Goal: Task Accomplishment & Management: Manage account settings

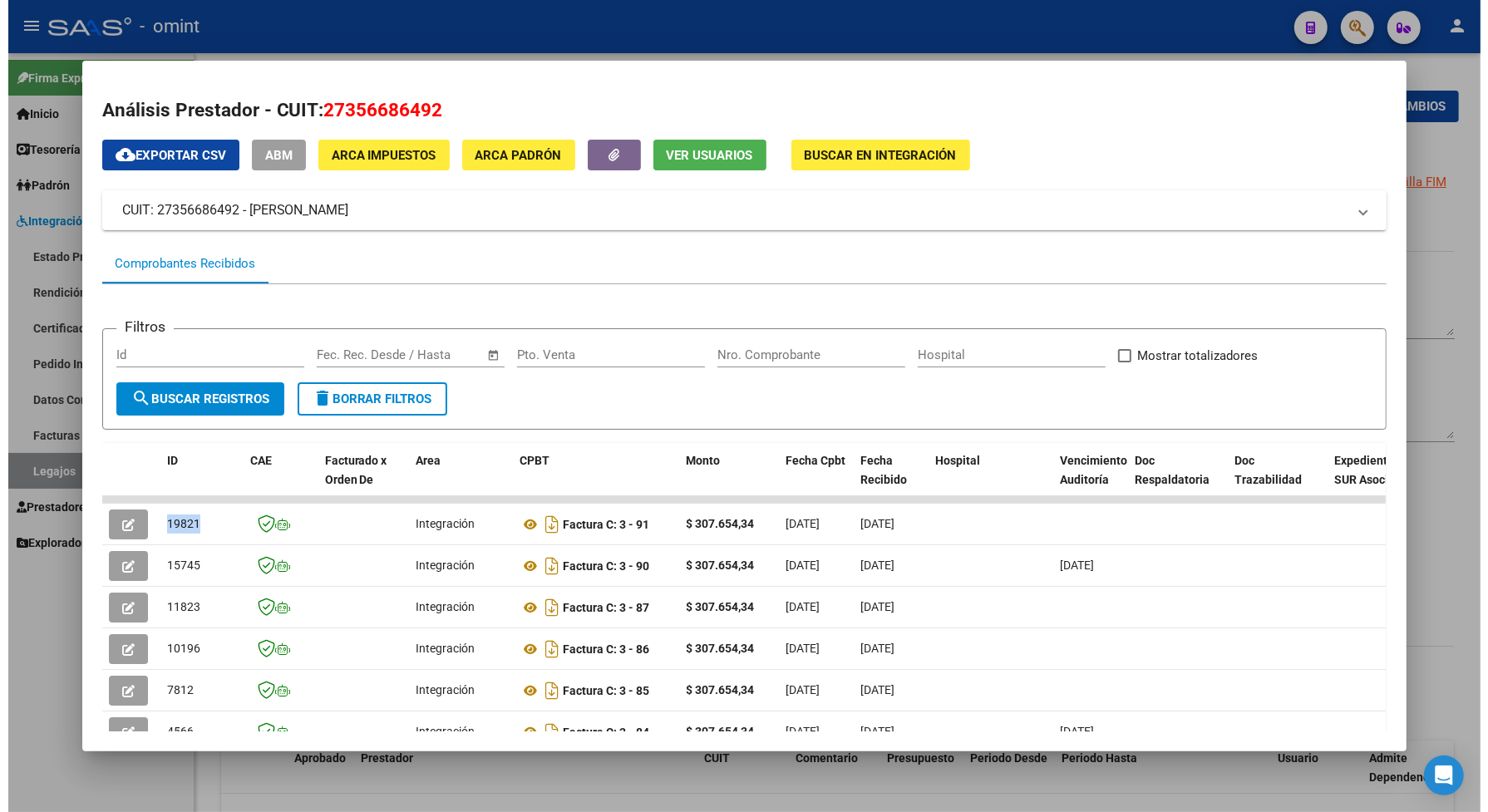
scroll to position [59, 0]
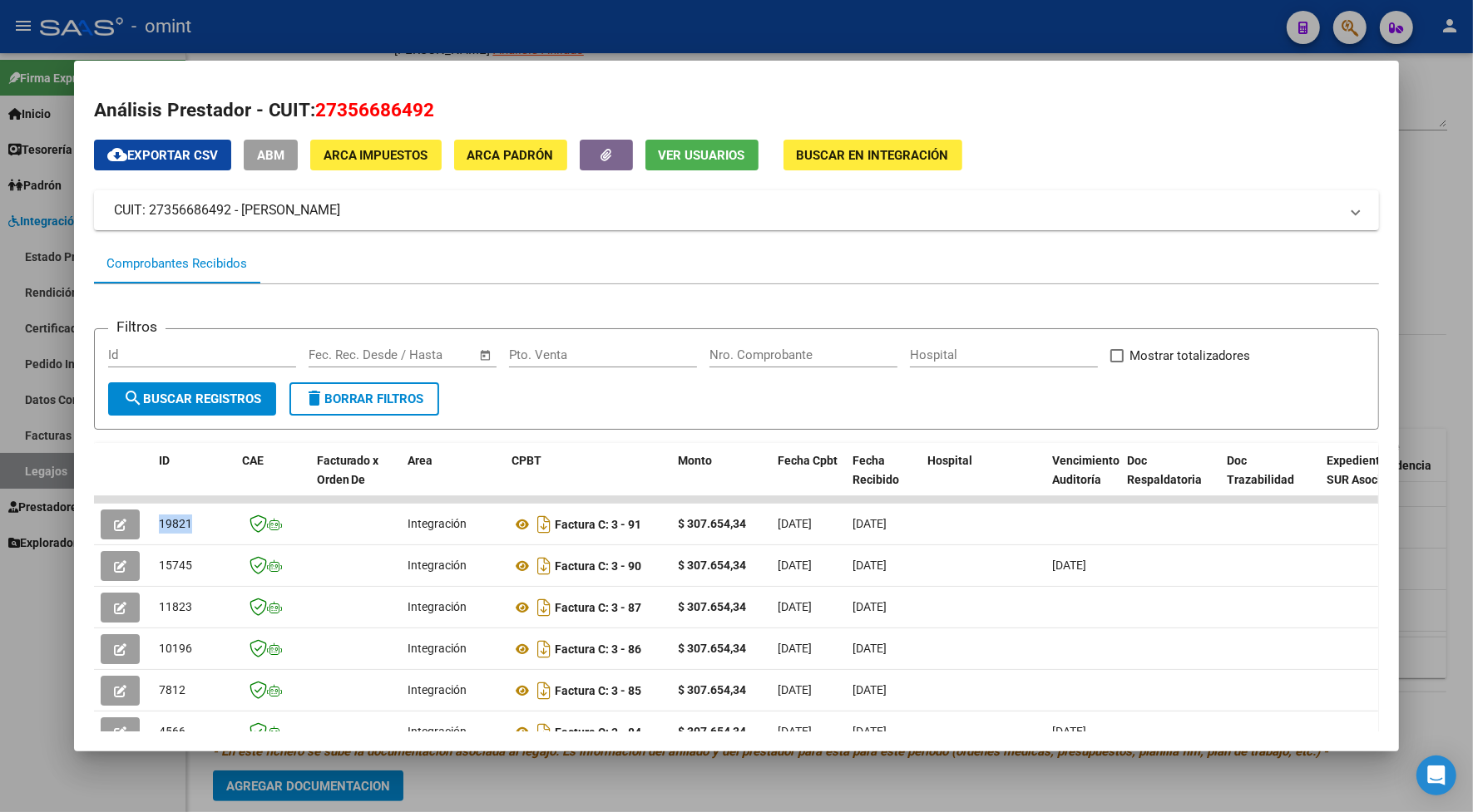
click at [371, 26] on div at bounding box center [736, 406] width 1473 height 812
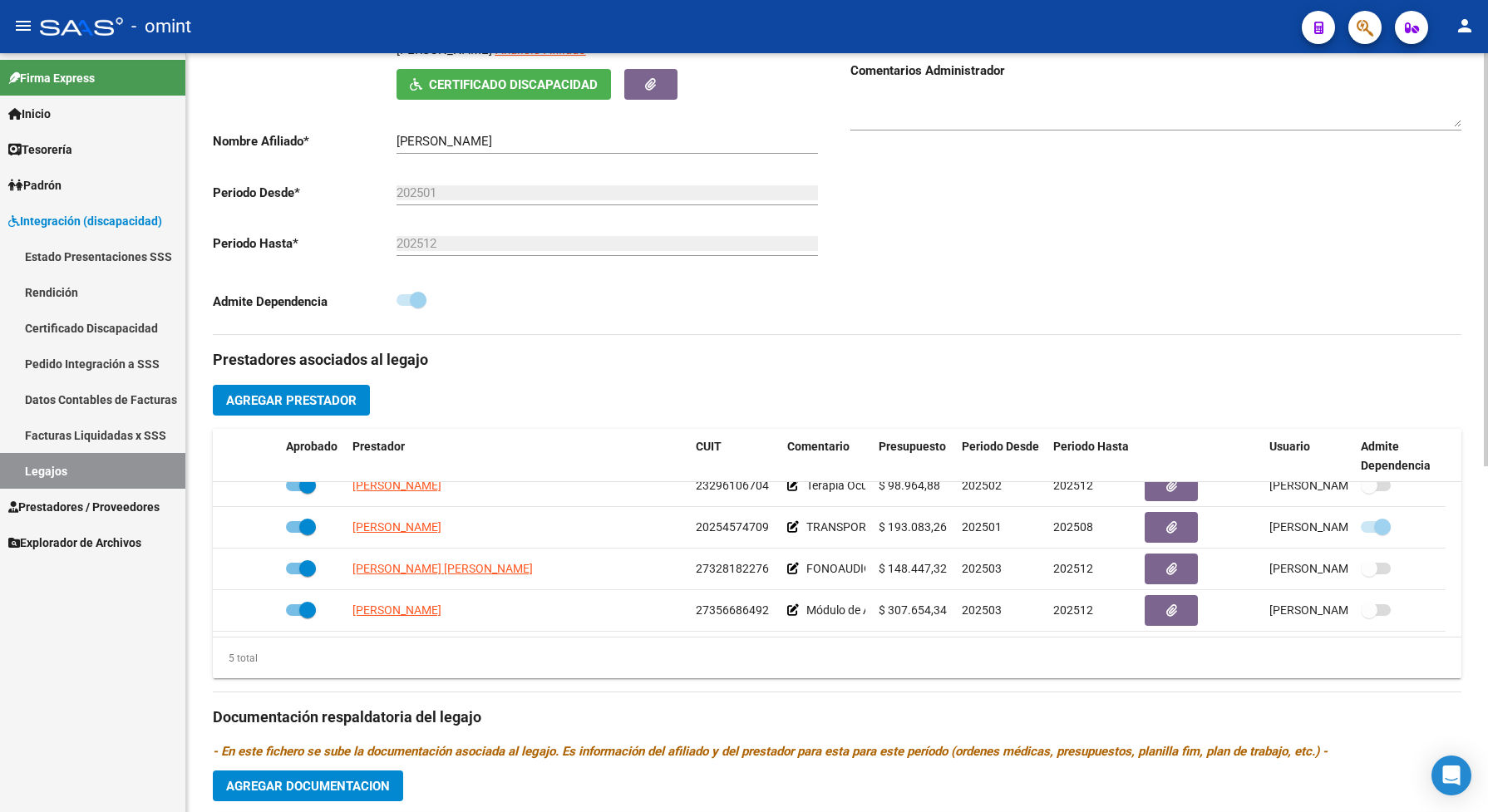
scroll to position [0, 0]
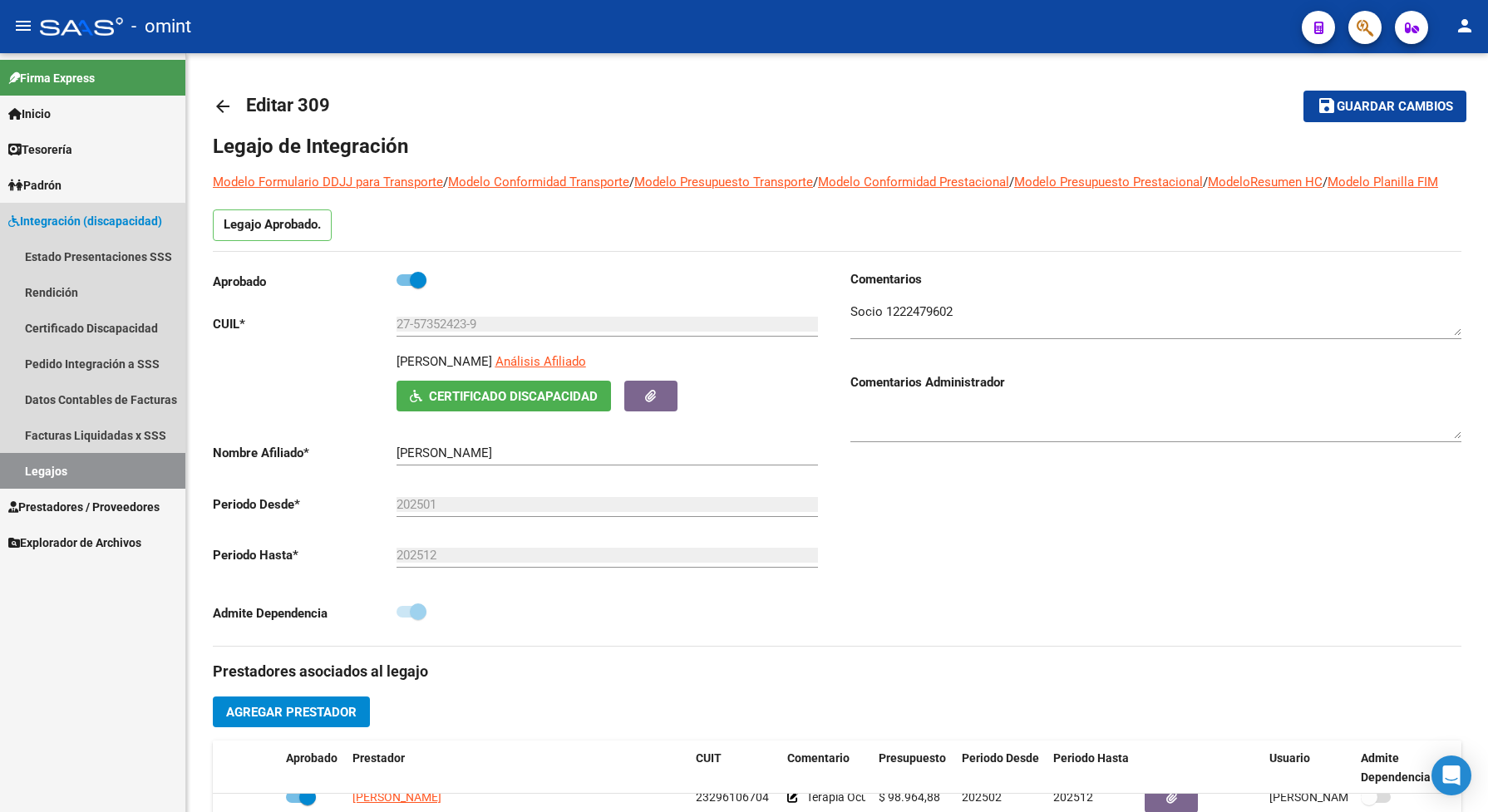
click at [73, 466] on link "Legajos" at bounding box center [92, 471] width 185 height 36
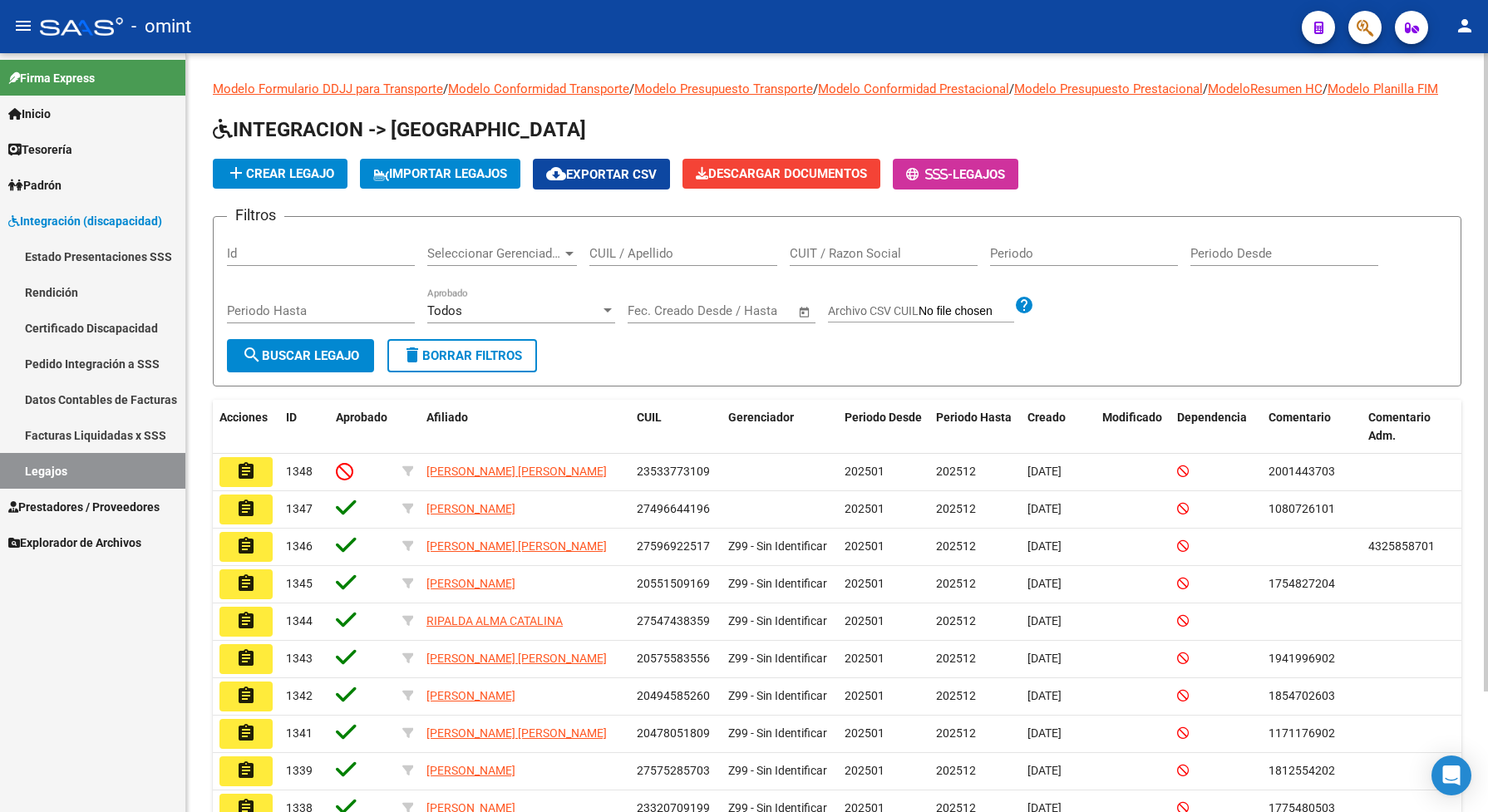
click at [629, 261] on input "CUIL / Apellido" at bounding box center [683, 253] width 188 height 15
paste input "20514685046"
type input "20514685046"
click at [343, 363] on span "search Buscar Legajo" at bounding box center [300, 355] width 117 height 15
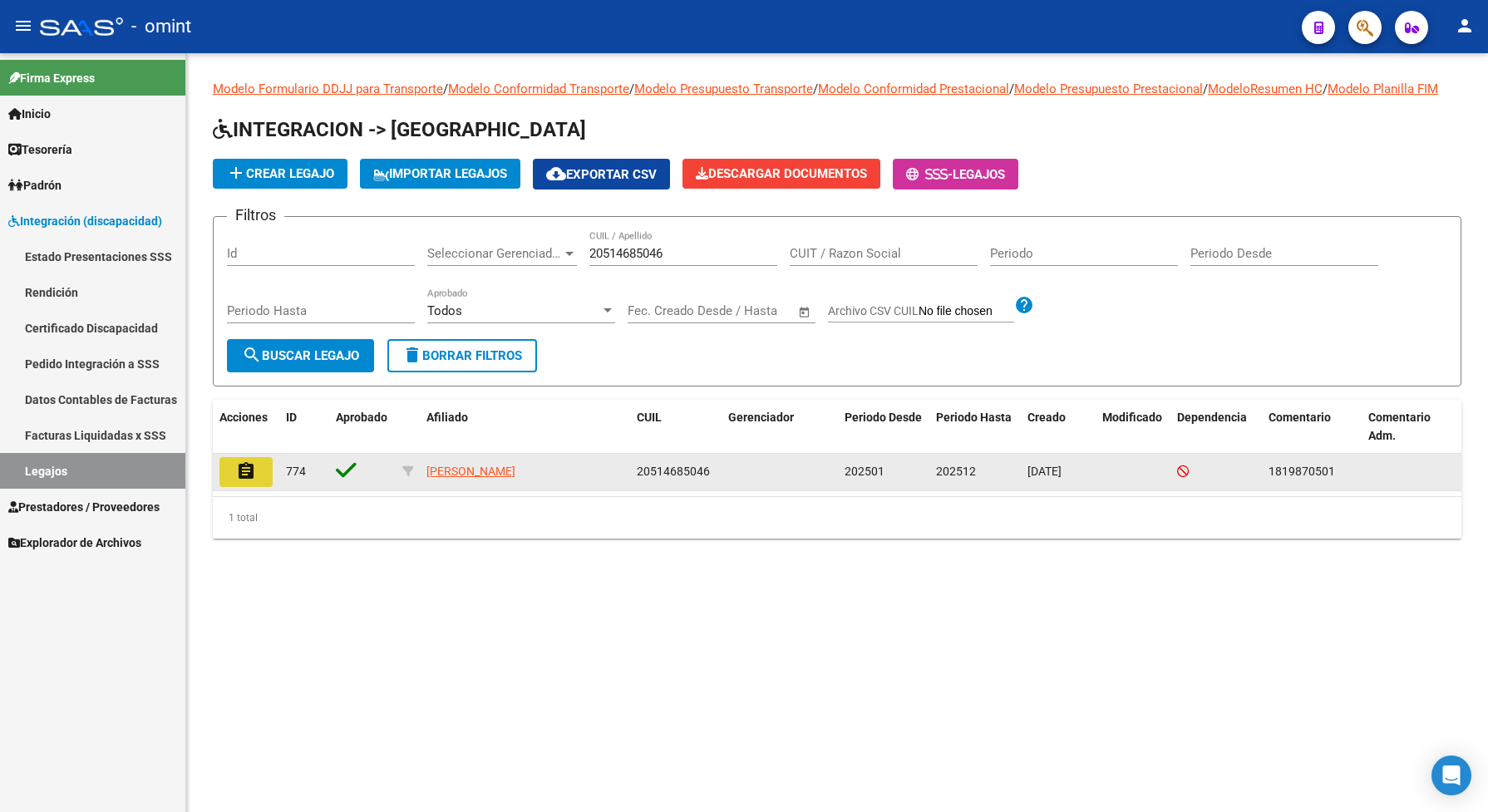
click at [244, 482] on mat-icon "assignment" at bounding box center [246, 471] width 20 height 20
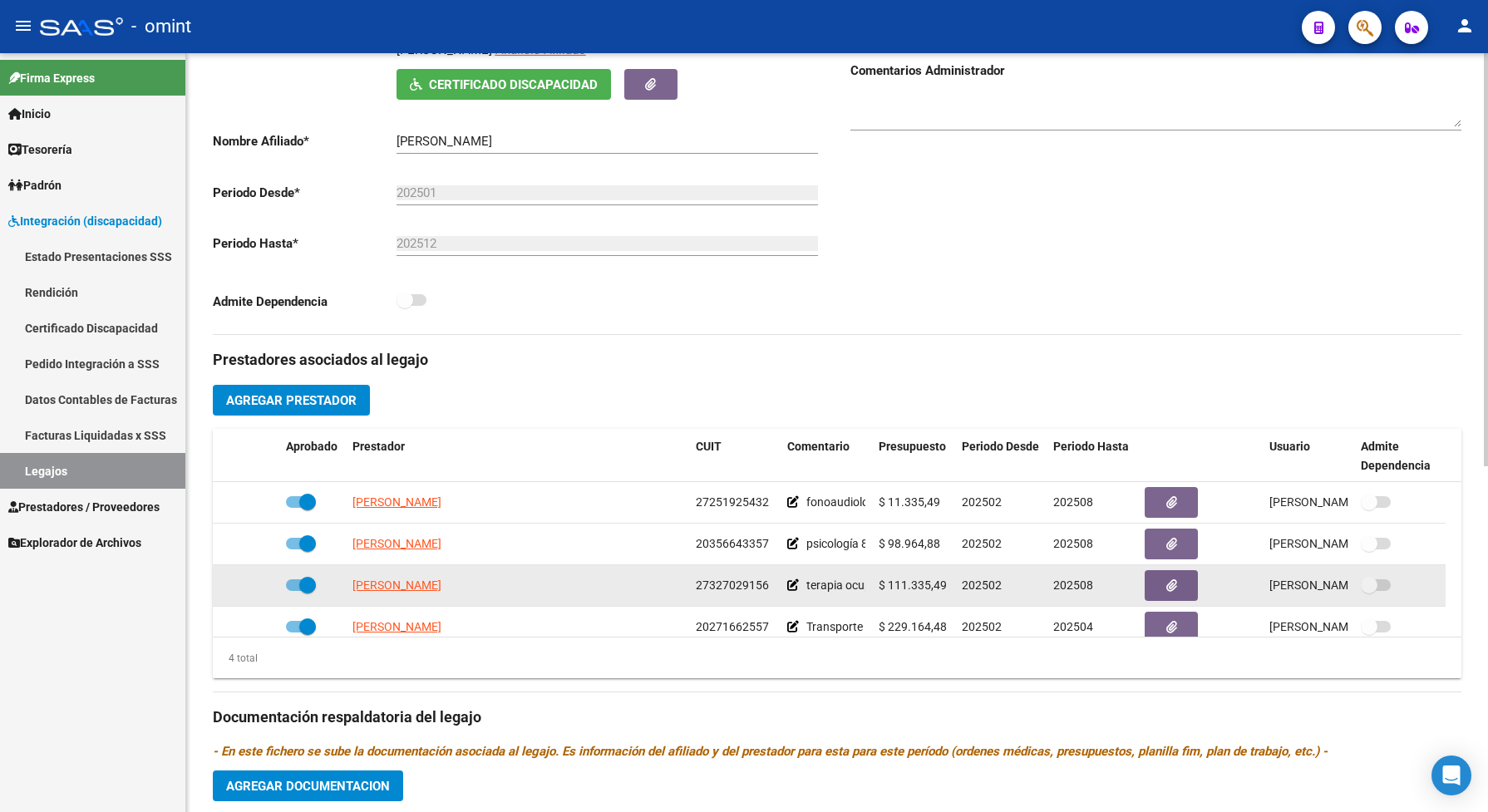
scroll to position [18, 0]
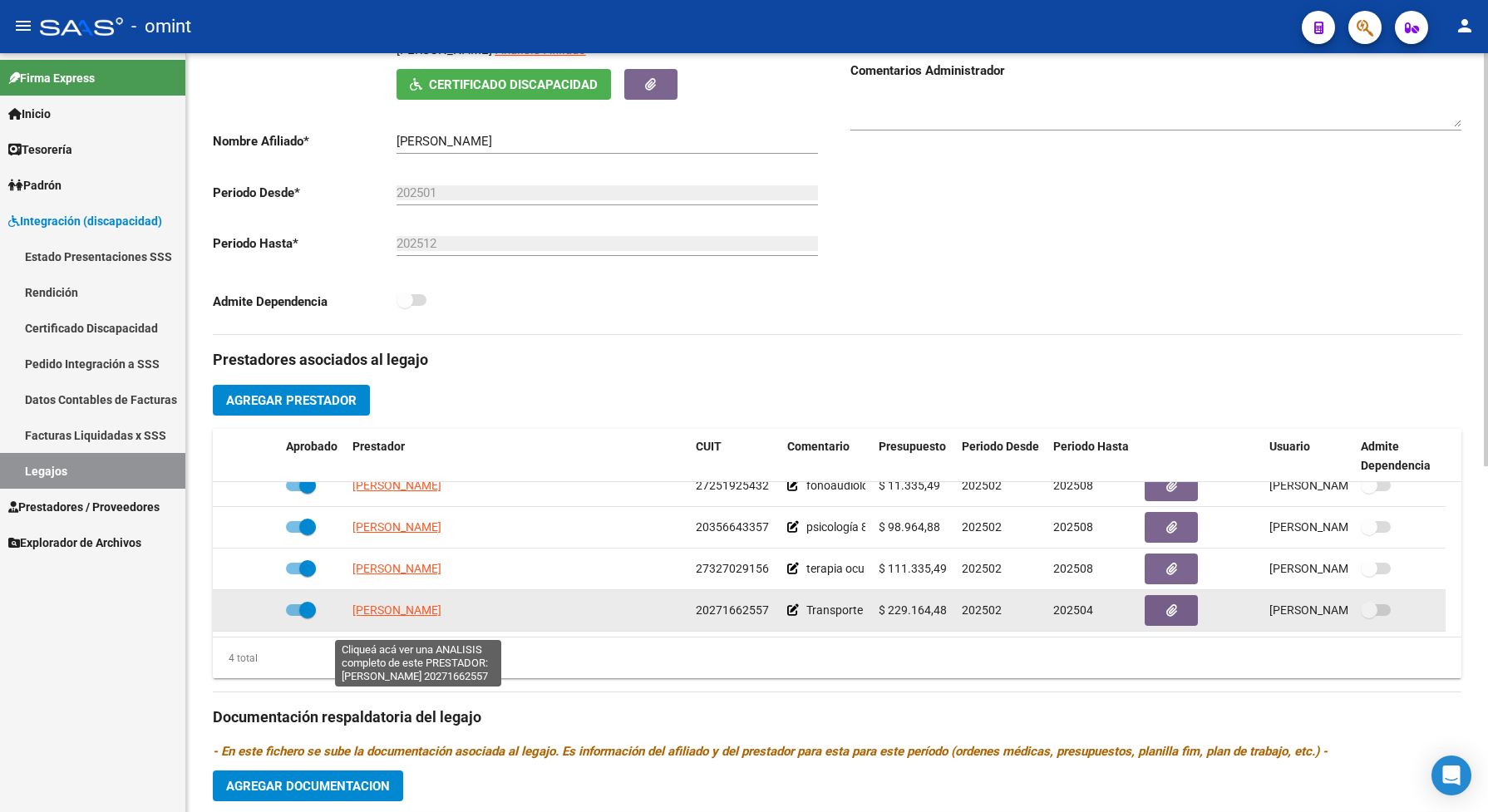
click at [434, 617] on span "MIGUEZ JAVIER IGNACIO" at bounding box center [397, 610] width 89 height 13
type textarea "20271662557"
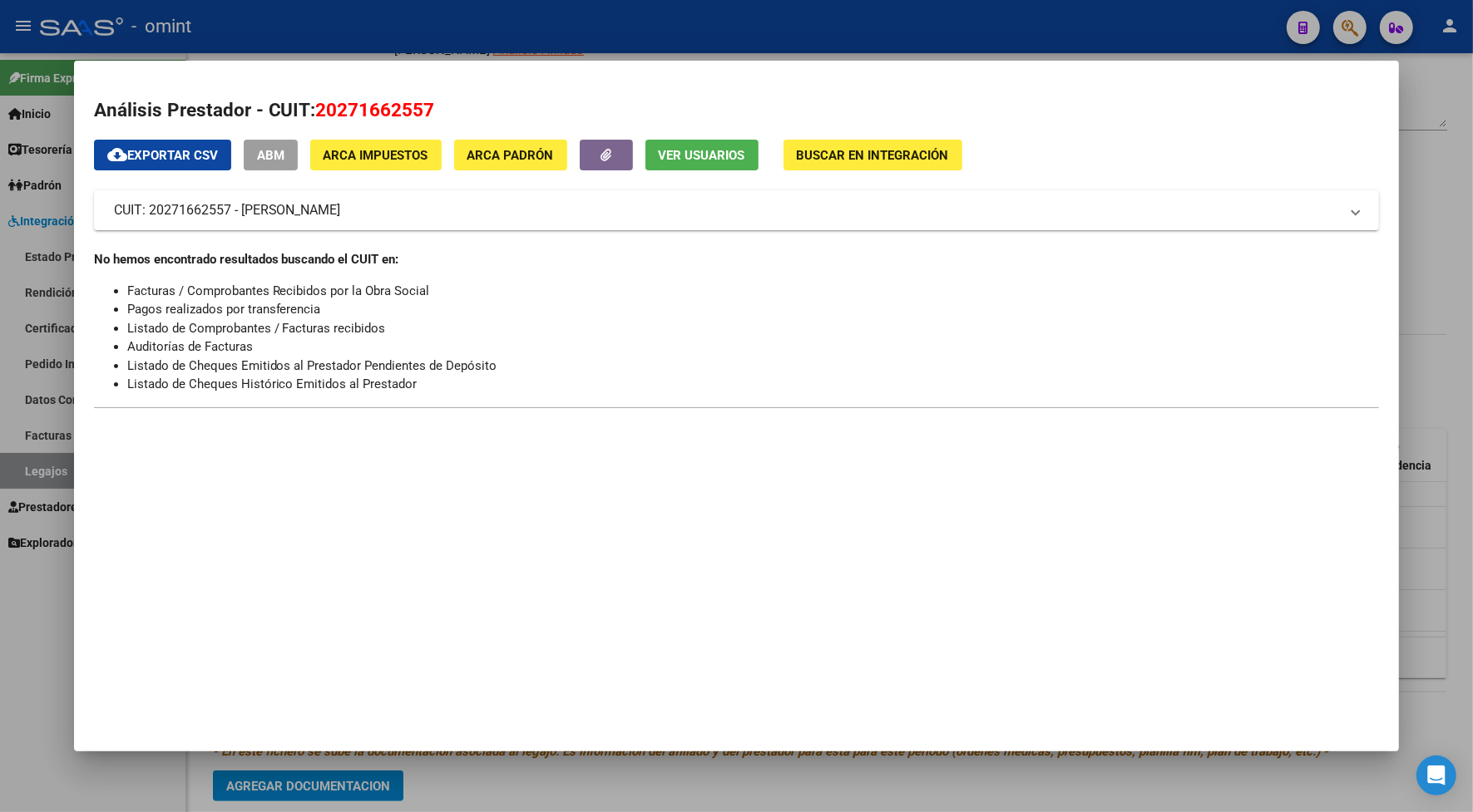
click at [424, 18] on div at bounding box center [736, 406] width 1473 height 812
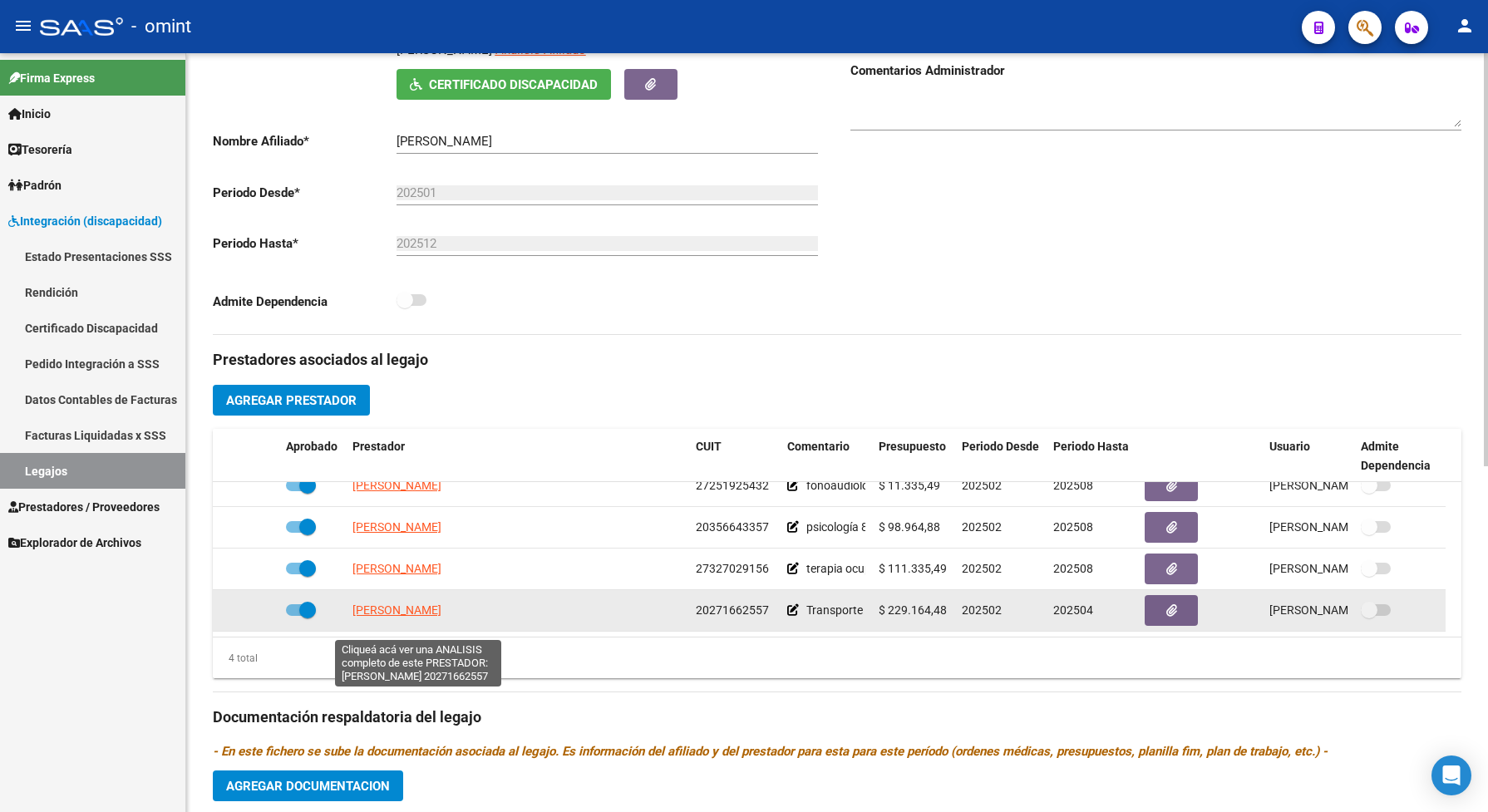
click at [441, 617] on span "MIGUEZ JAVIER IGNACIO" at bounding box center [397, 610] width 89 height 13
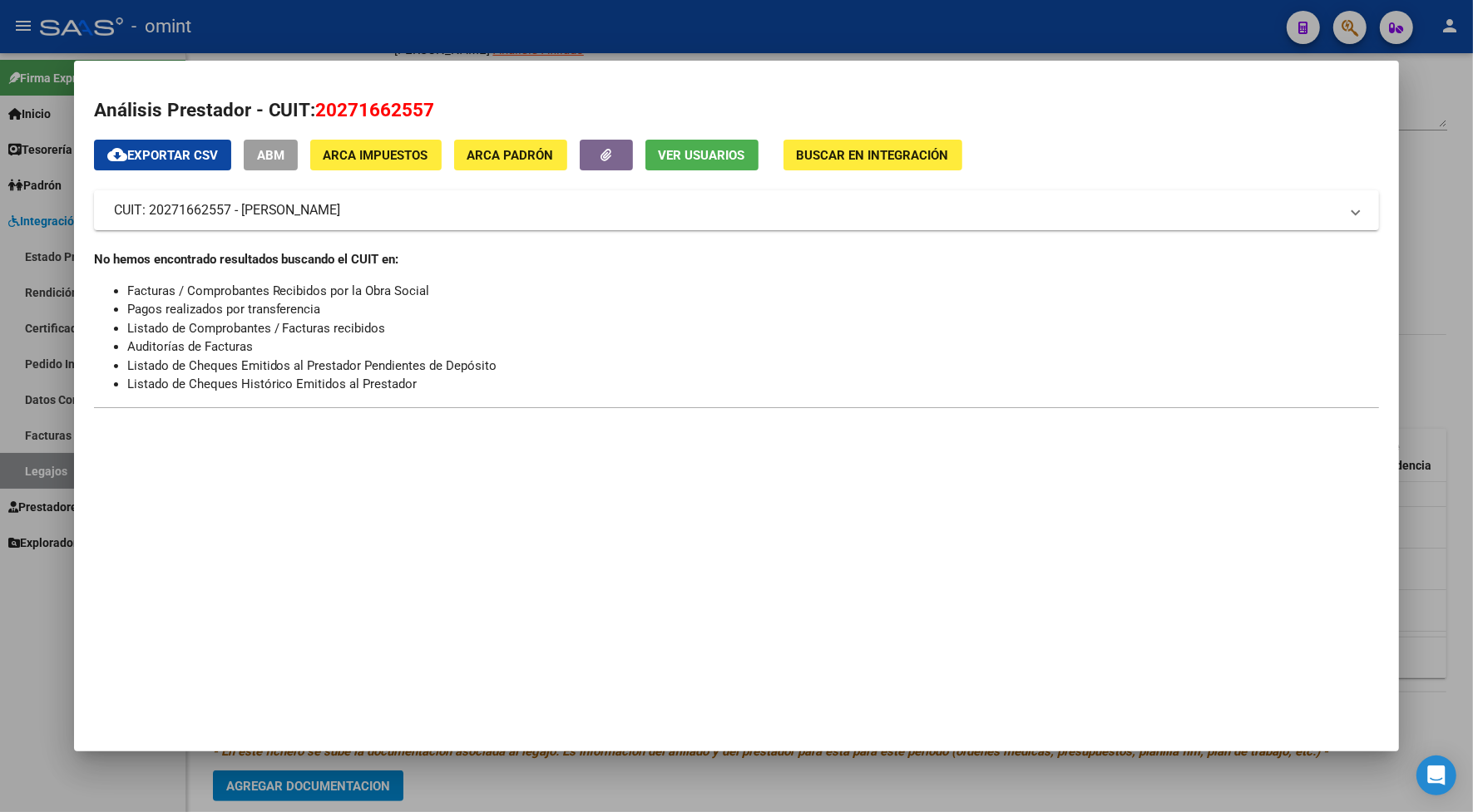
click at [302, 17] on div at bounding box center [736, 406] width 1473 height 812
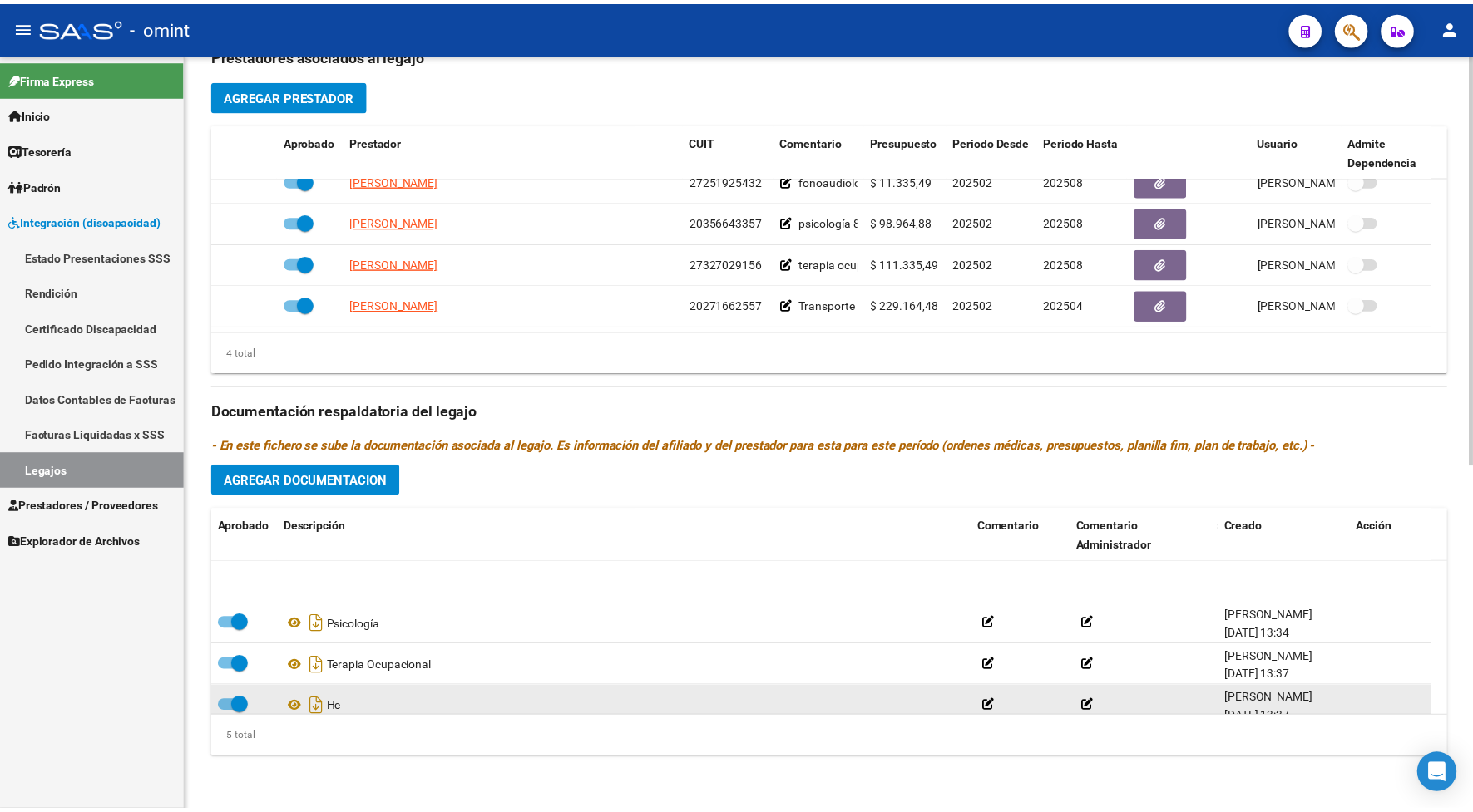
scroll to position [59, 0]
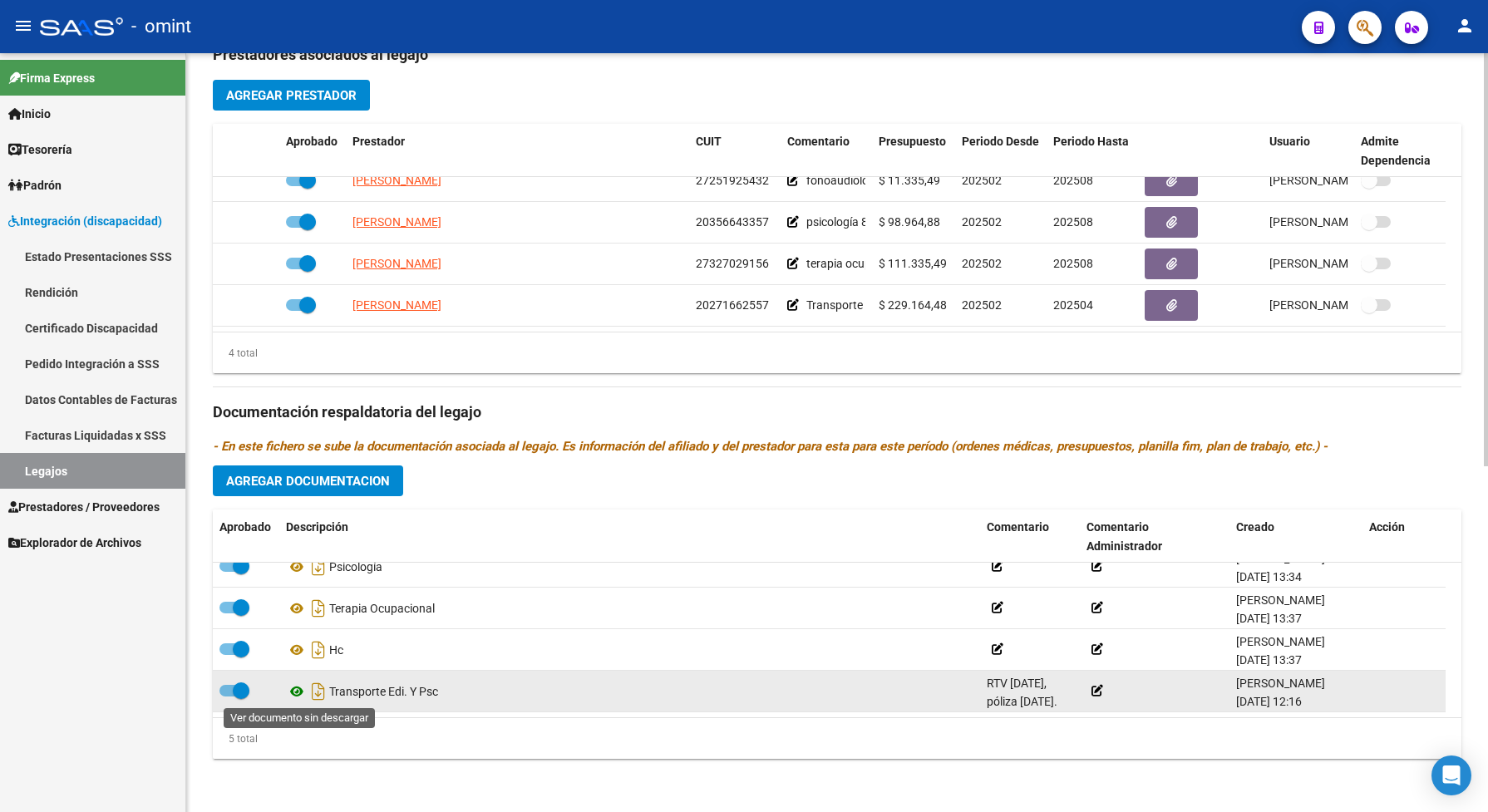
click at [296, 686] on icon at bounding box center [296, 691] width 21 height 20
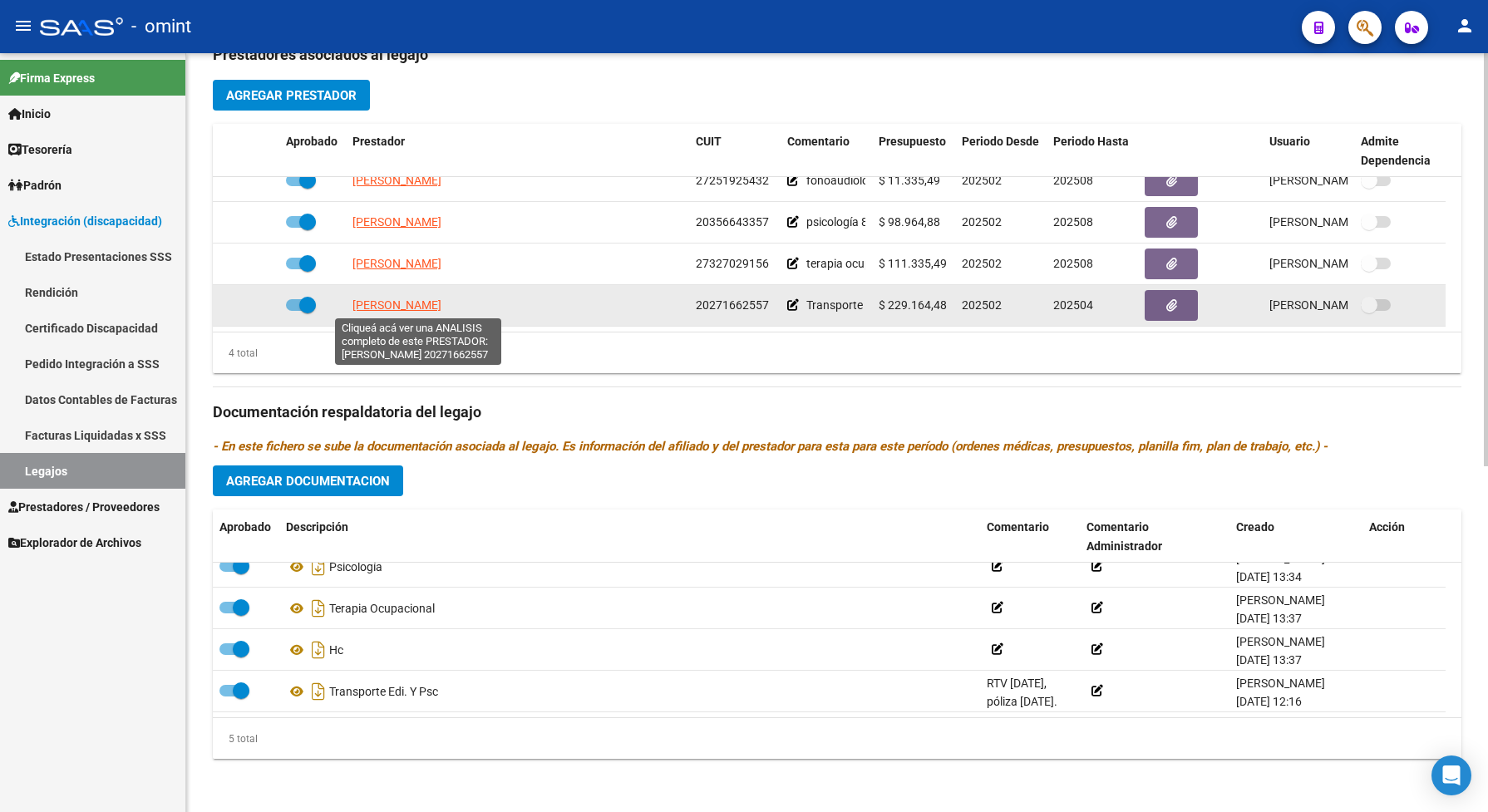
click at [431, 308] on span "MIGUEZ JAVIER IGNACIO" at bounding box center [397, 304] width 89 height 13
